Goal: Navigation & Orientation: Go to known website

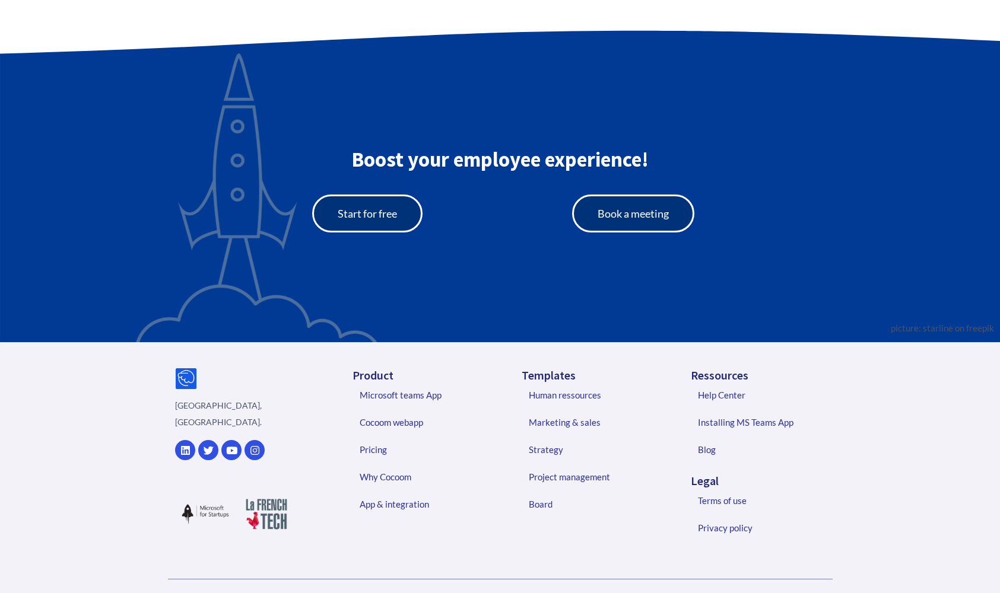
scroll to position [2539, 0]
